Goal: Obtain resource: Obtain resource

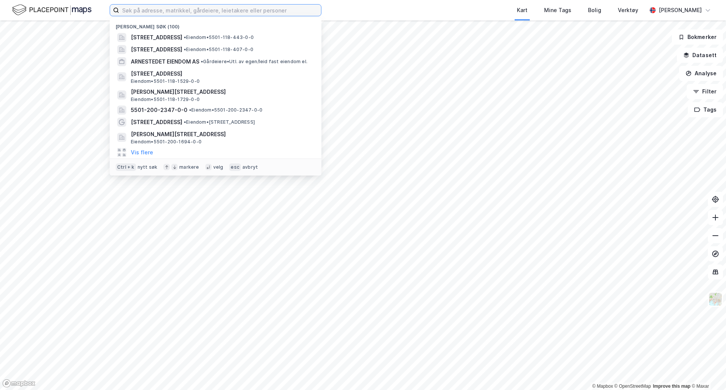
click at [220, 10] on input at bounding box center [220, 10] width 202 height 11
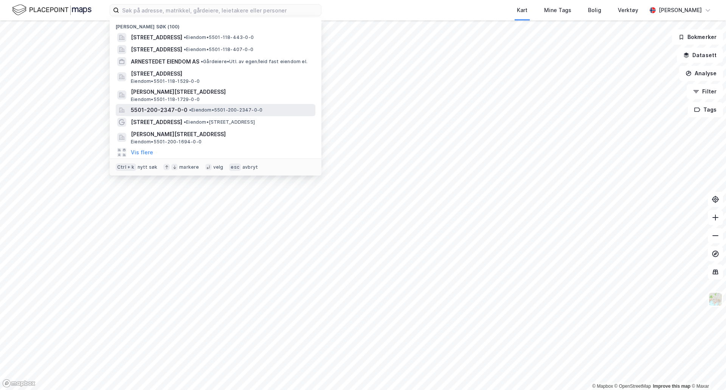
click at [192, 106] on div "5501-200-2347-0-0 • Eiendom • 5501-200-2347-0-0" at bounding box center [222, 110] width 183 height 9
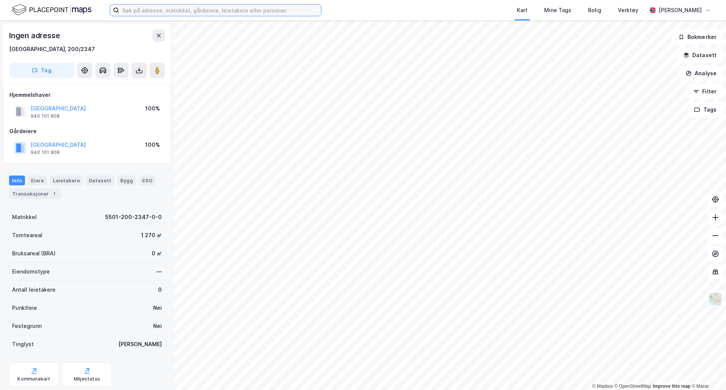
click at [231, 8] on input at bounding box center [220, 10] width 202 height 11
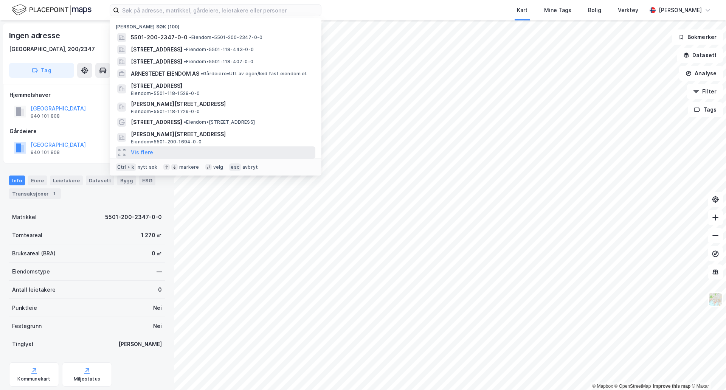
click at [166, 152] on div "Vis flere" at bounding box center [216, 152] width 200 height 12
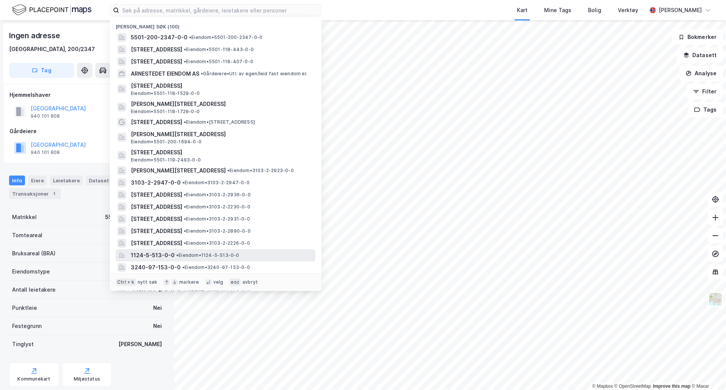
click at [160, 251] on span "1124-5-513-0-0" at bounding box center [153, 255] width 44 height 9
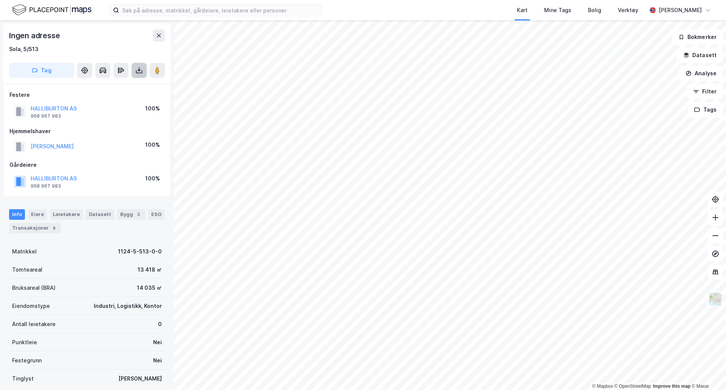
click at [139, 69] on icon at bounding box center [139, 71] width 8 height 8
click at [137, 84] on div "Last ned grunnbok" at bounding box center [106, 85] width 81 height 12
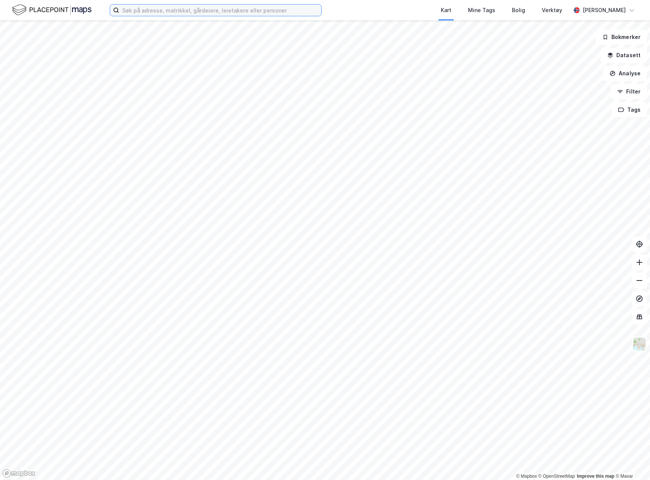
click at [137, 11] on input at bounding box center [220, 10] width 202 height 11
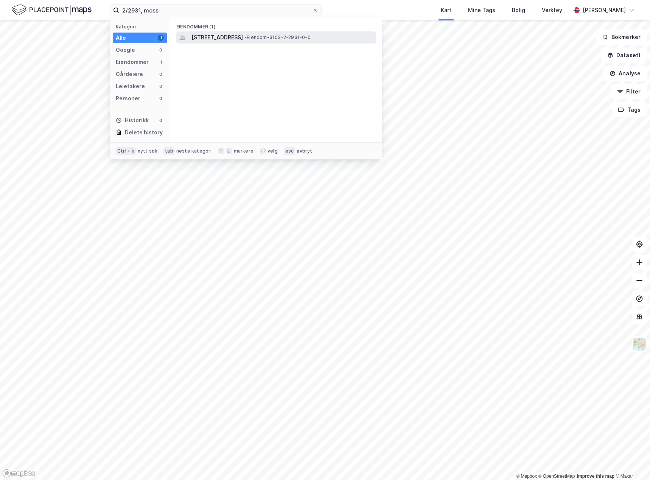
click at [210, 37] on span "[STREET_ADDRESS]" at bounding box center [216, 37] width 51 height 9
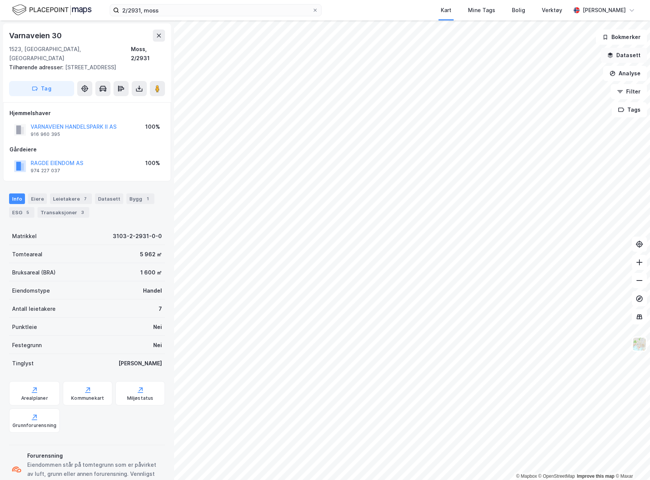
click at [628, 50] on button "Datasett" at bounding box center [624, 55] width 46 height 15
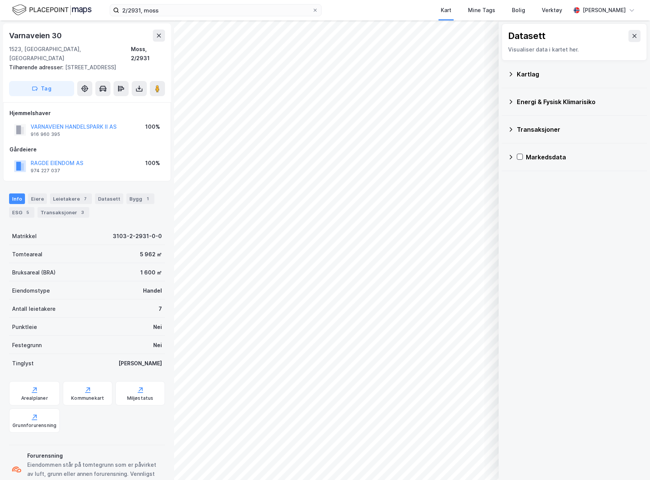
click at [520, 78] on div "Kartlag" at bounding box center [579, 74] width 124 height 9
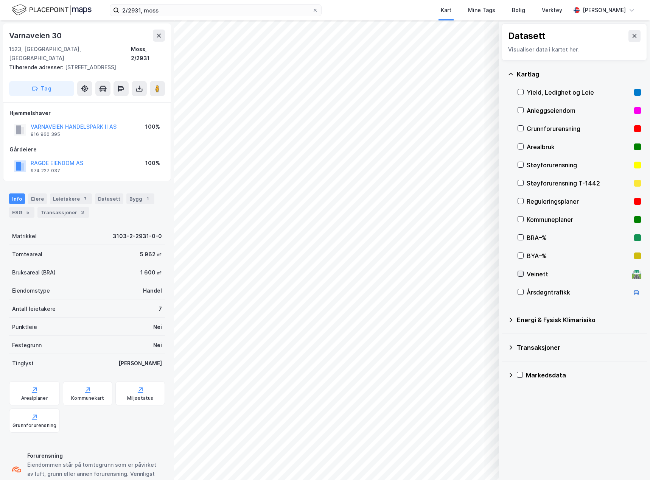
click at [521, 272] on icon at bounding box center [520, 273] width 5 height 5
click at [138, 85] on icon at bounding box center [139, 89] width 8 height 8
click at [133, 98] on div "Last ned grunnbok" at bounding box center [106, 104] width 81 height 12
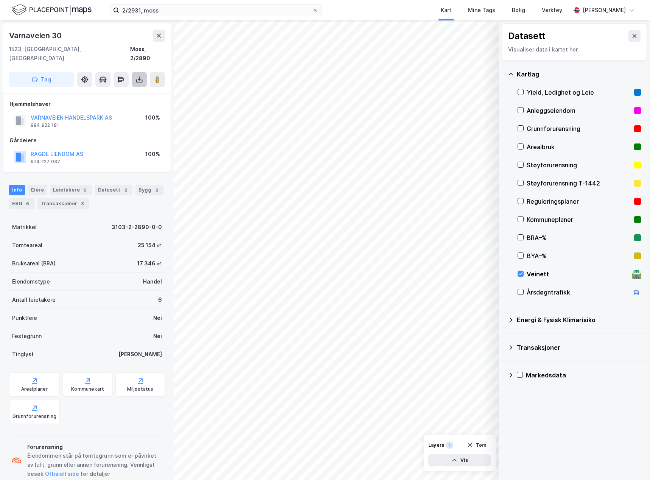
click at [137, 75] on button at bounding box center [139, 79] width 15 height 15
click at [127, 88] on div "Last ned grunnbok" at bounding box center [106, 94] width 81 height 12
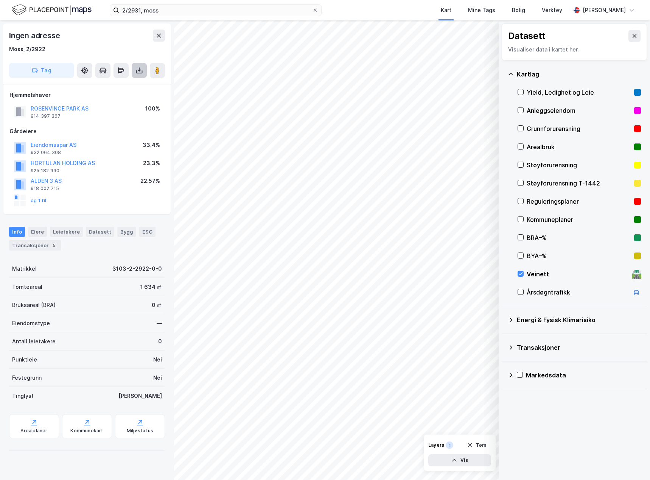
click at [141, 72] on icon at bounding box center [139, 71] width 8 height 8
click at [128, 84] on div "Last ned grunnbok" at bounding box center [106, 85] width 81 height 12
click at [140, 8] on input "2/2931, moss" at bounding box center [215, 10] width 193 height 11
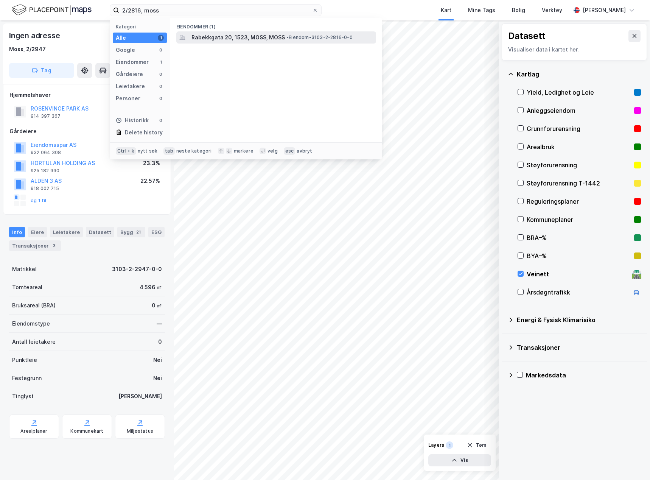
click at [220, 42] on span "Rabekkgata 20, 1523, MOSS, MOSS" at bounding box center [237, 37] width 93 height 9
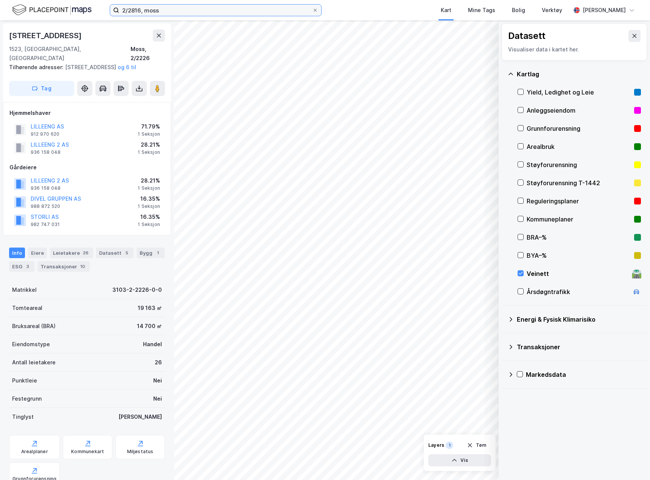
click at [143, 12] on input "2/2816, moss" at bounding box center [215, 10] width 193 height 11
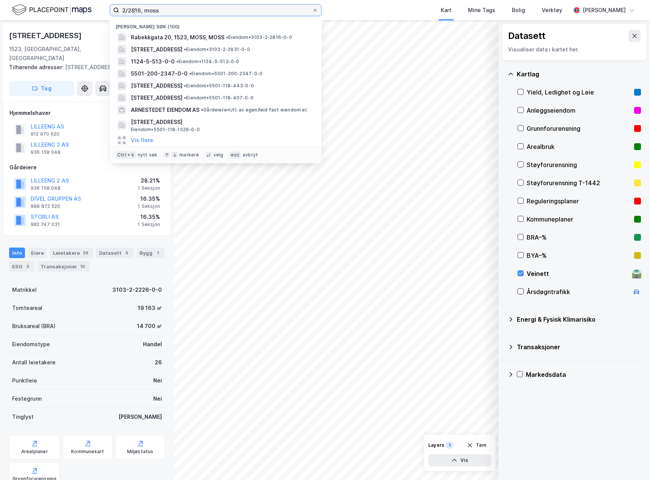
click at [143, 11] on input "2/2816, moss" at bounding box center [215, 10] width 193 height 11
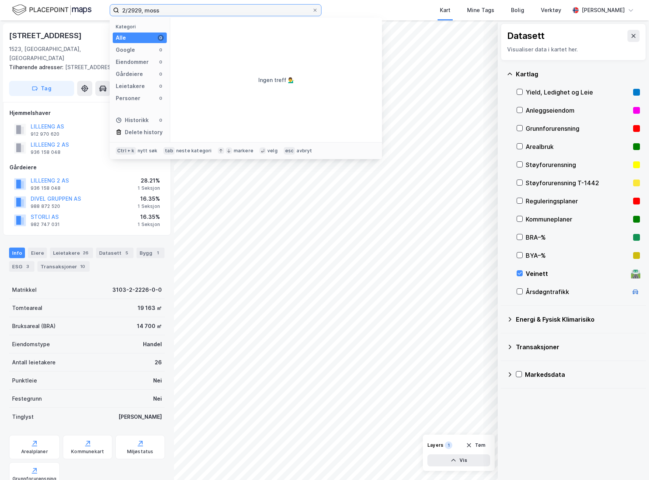
click at [194, 9] on input "2/2929, moss" at bounding box center [215, 10] width 193 height 11
type input "2/2929, moss"
